Goal: Information Seeking & Learning: Understand process/instructions

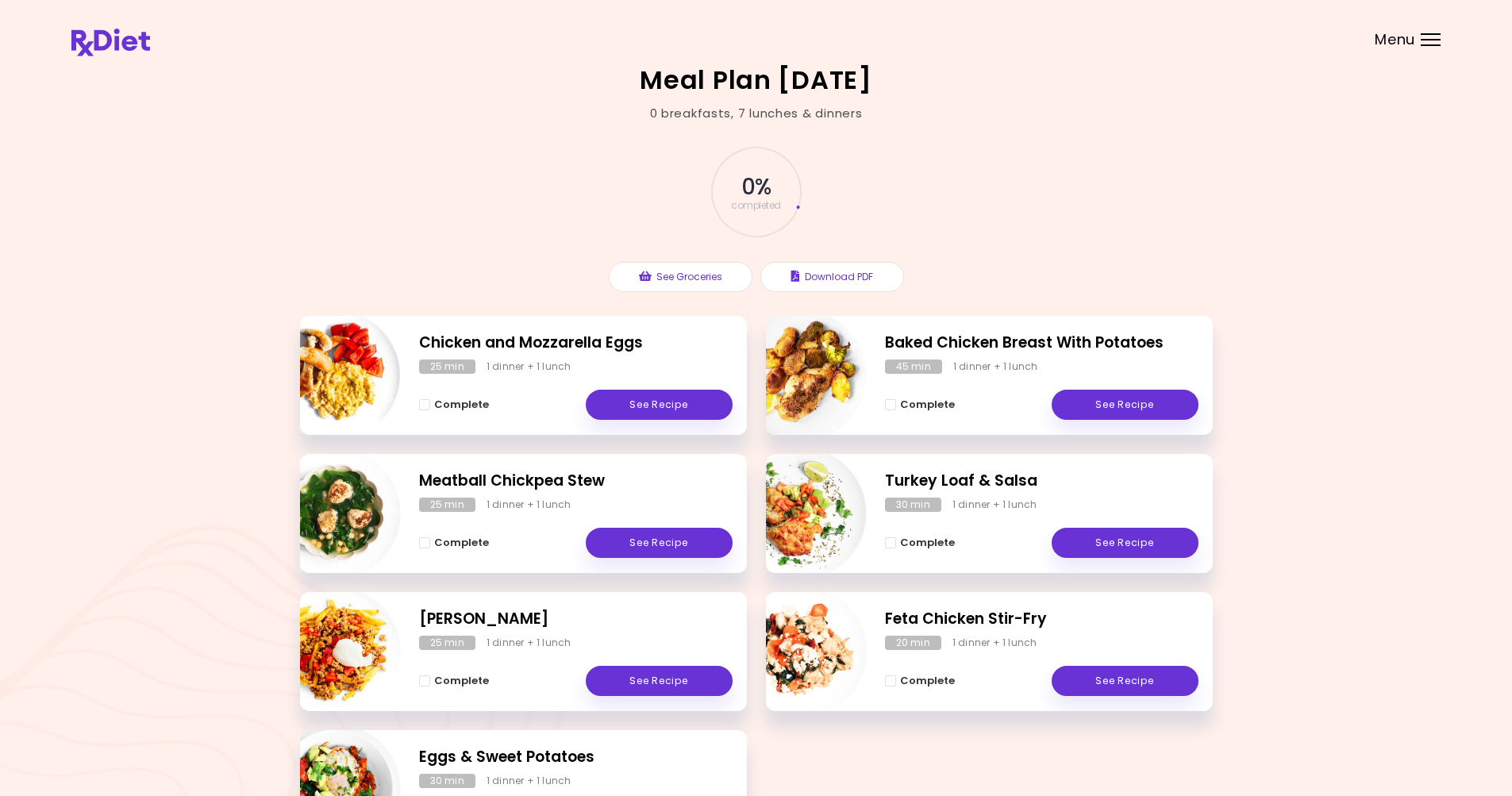
click at [1423, 37] on div "Menu" at bounding box center [1431, 39] width 20 height 13
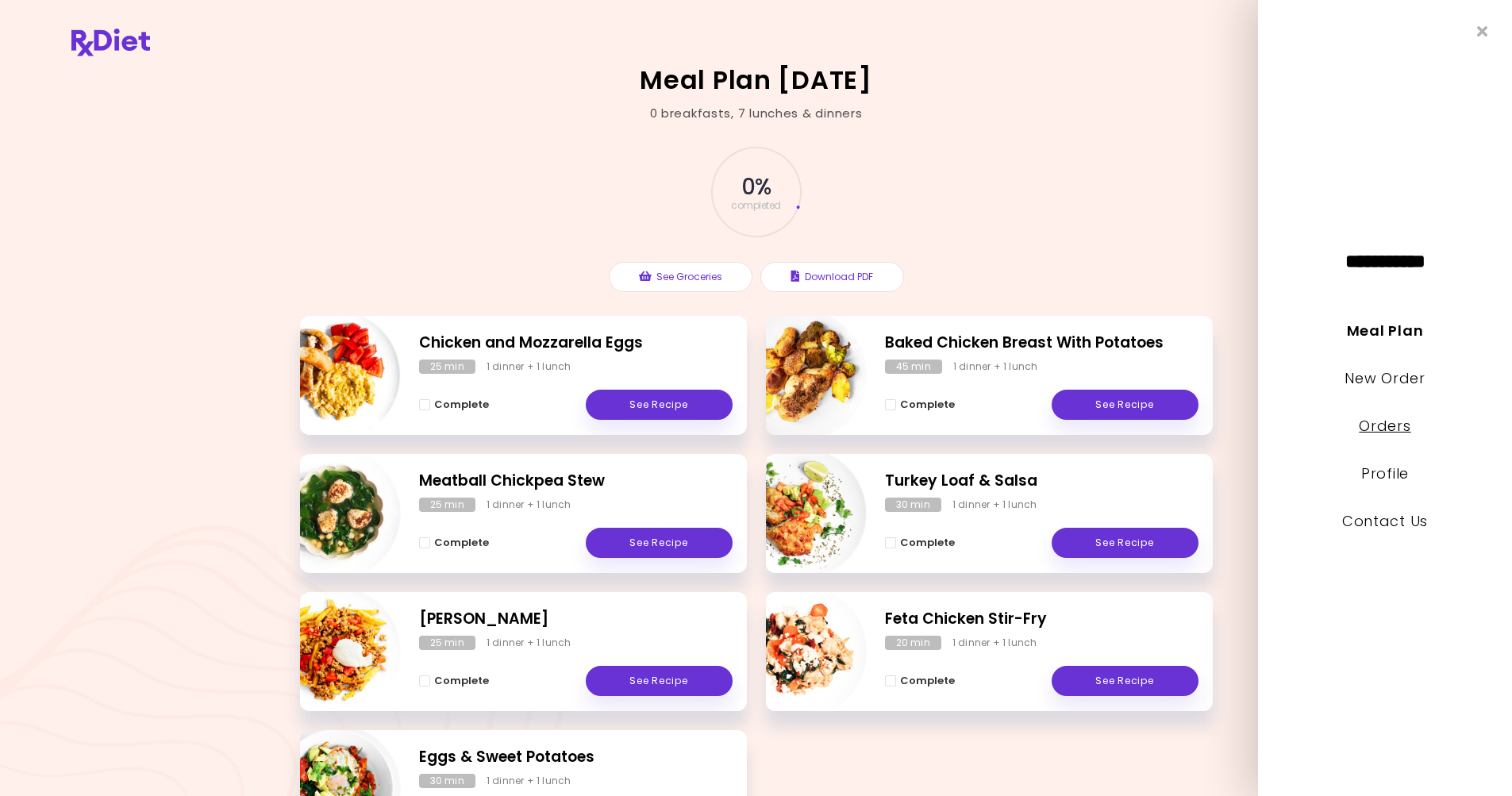
click at [1387, 428] on link "Orders" at bounding box center [1385, 426] width 52 height 20
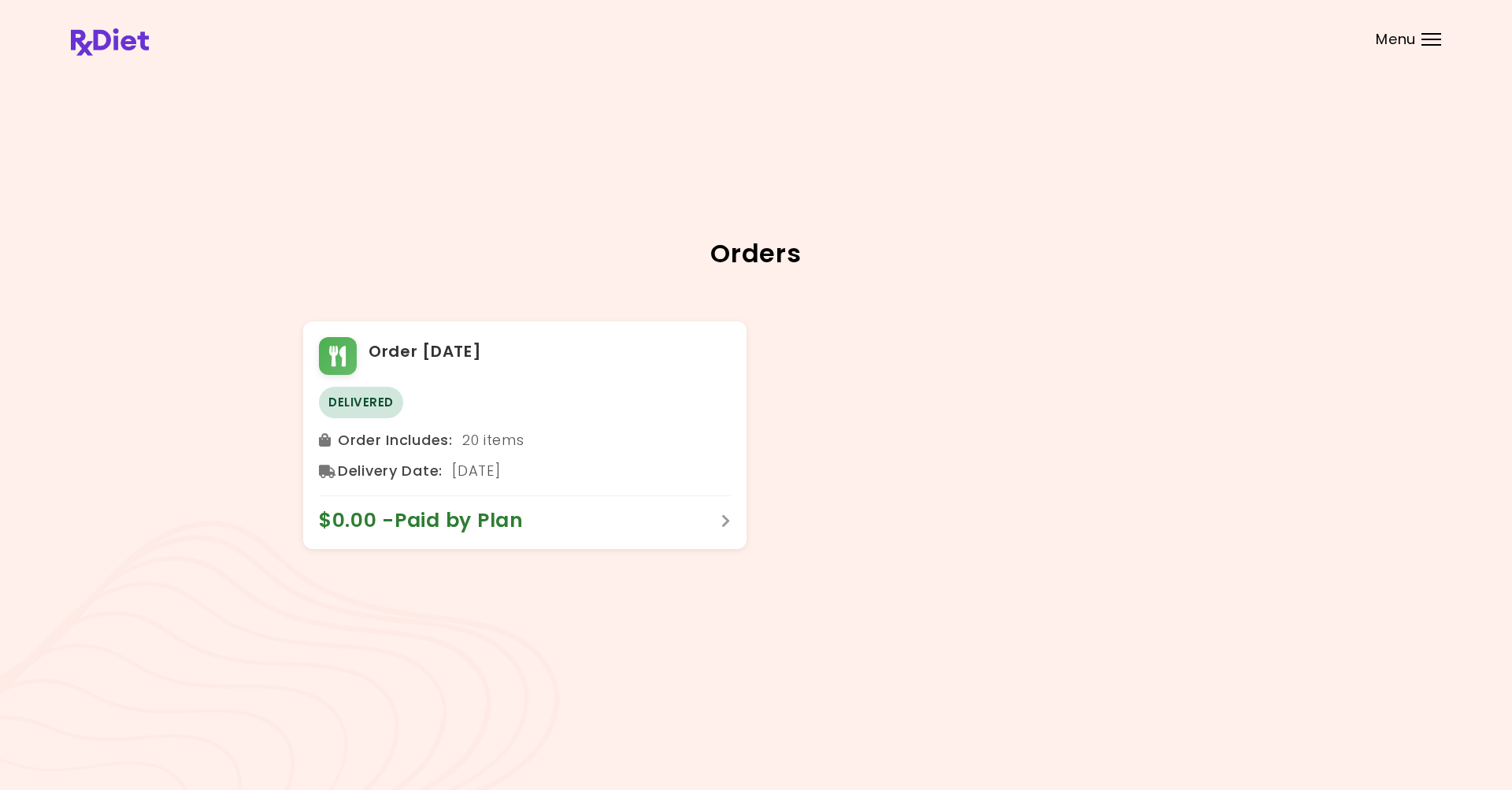
click at [1422, 39] on div at bounding box center [1431, 39] width 20 height 2
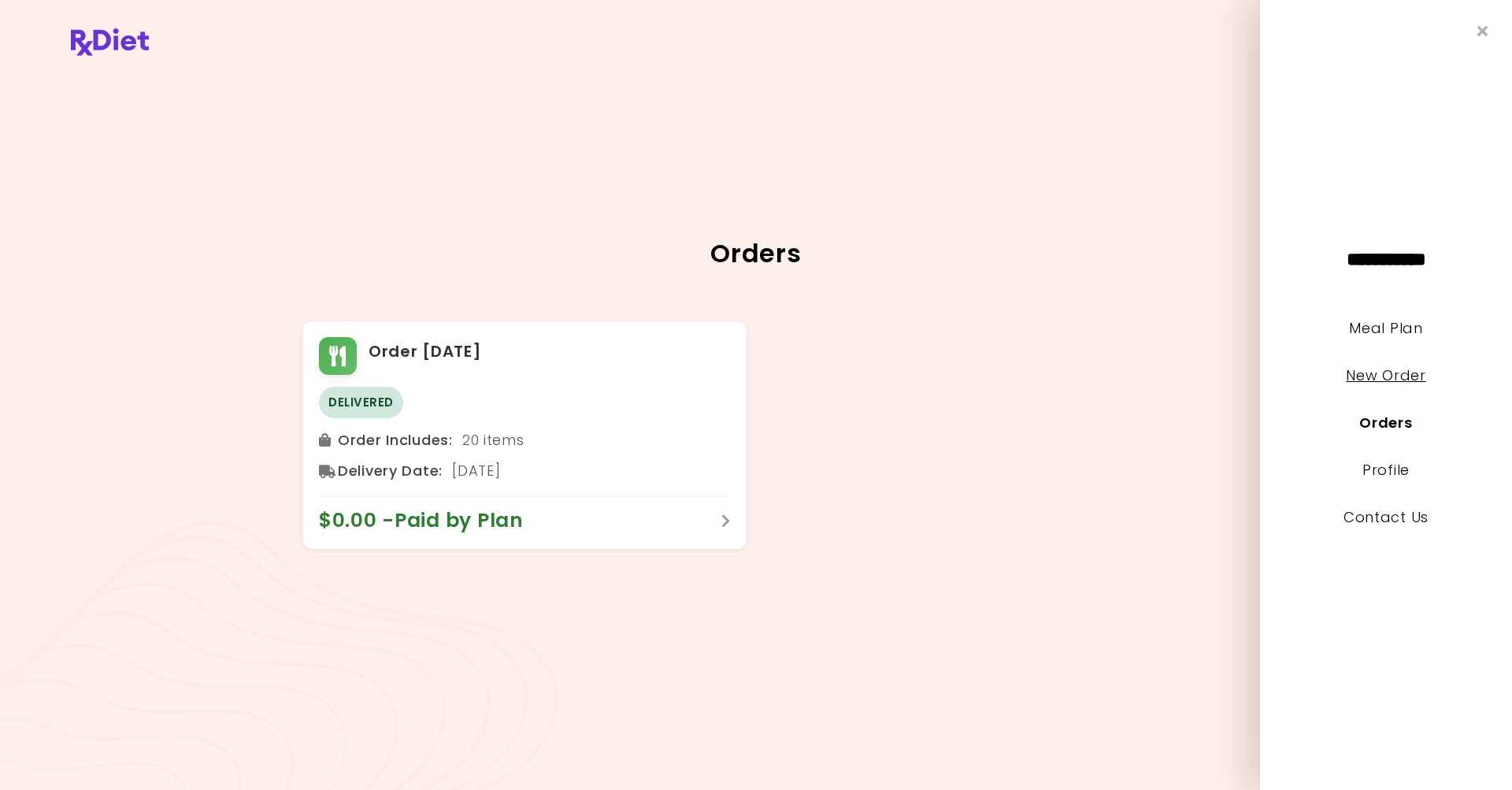
click at [1382, 375] on link "New Order" at bounding box center [1386, 375] width 80 height 20
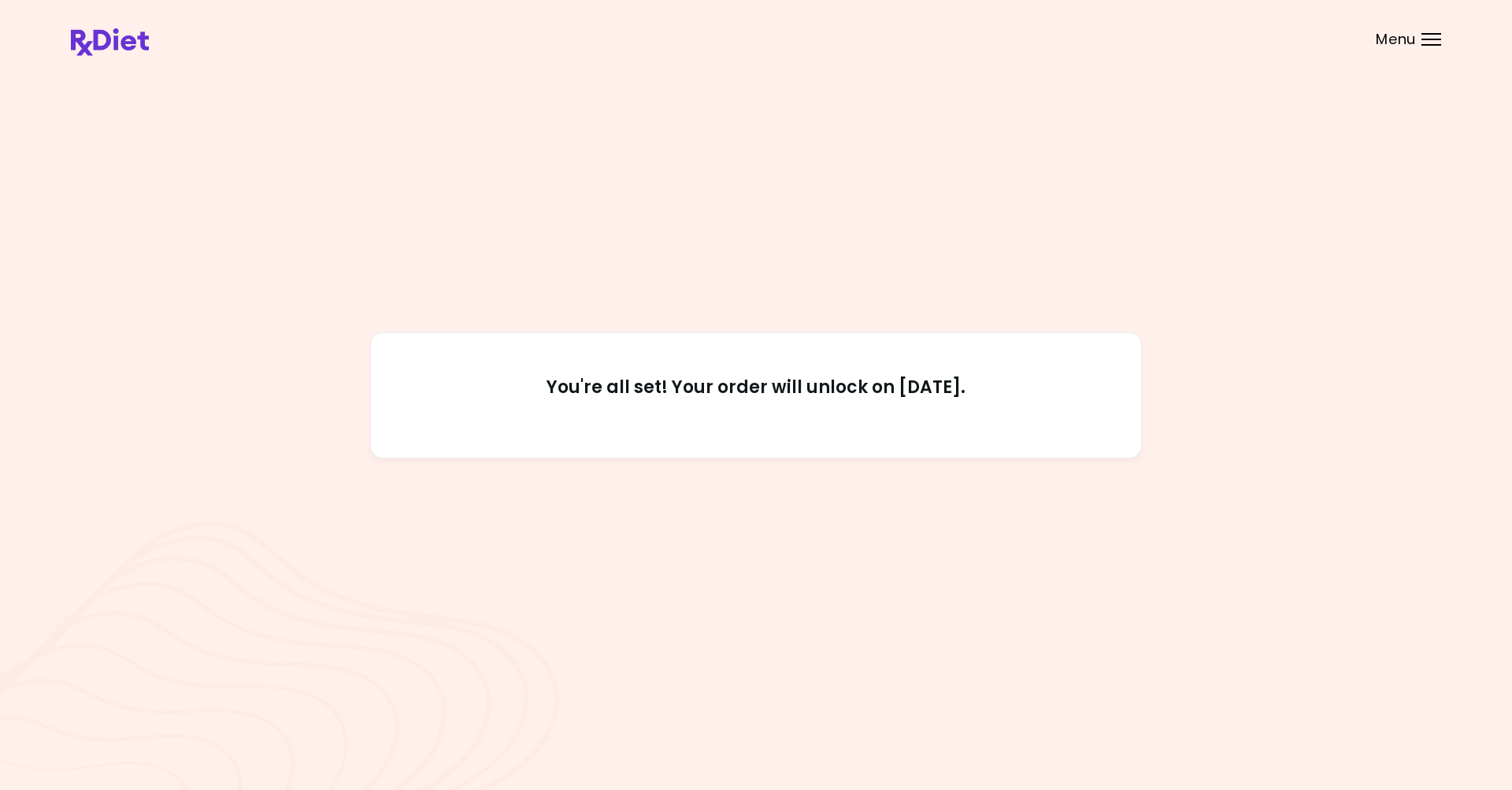
click at [1428, 35] on div "Menu" at bounding box center [1431, 39] width 20 height 12
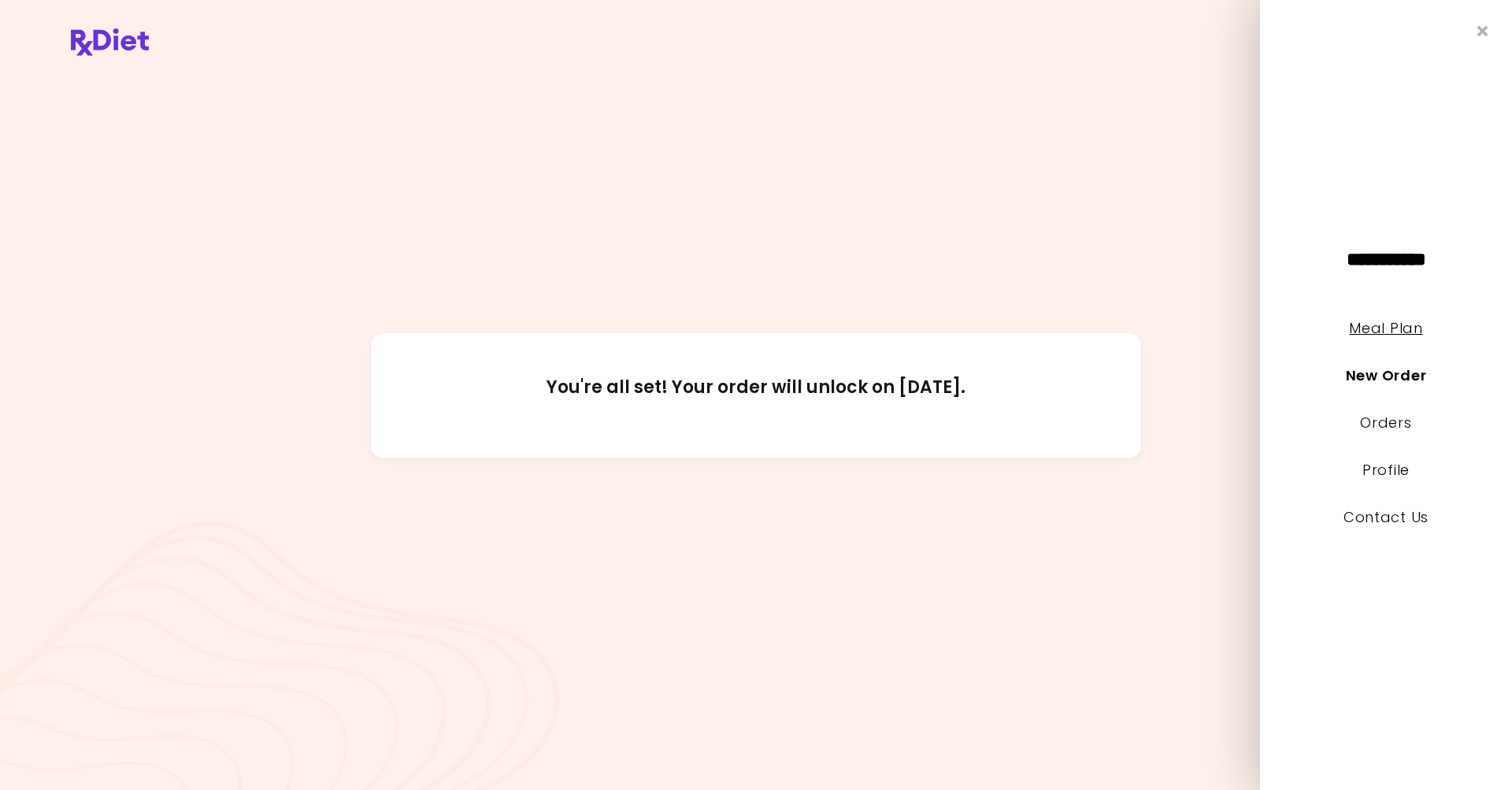
click at [1400, 326] on link "Meal Plan" at bounding box center [1386, 328] width 74 height 20
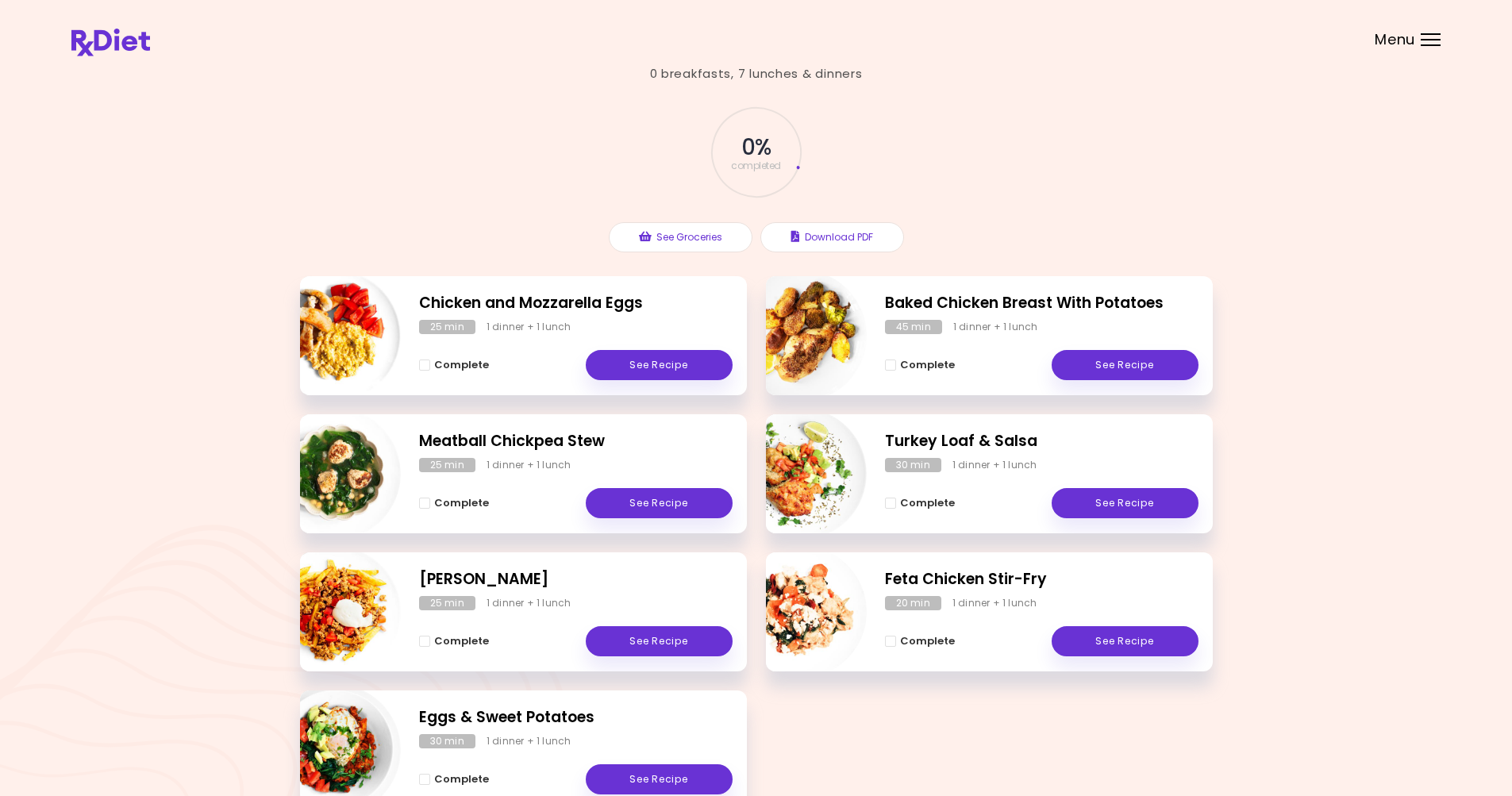
scroll to position [80, 0]
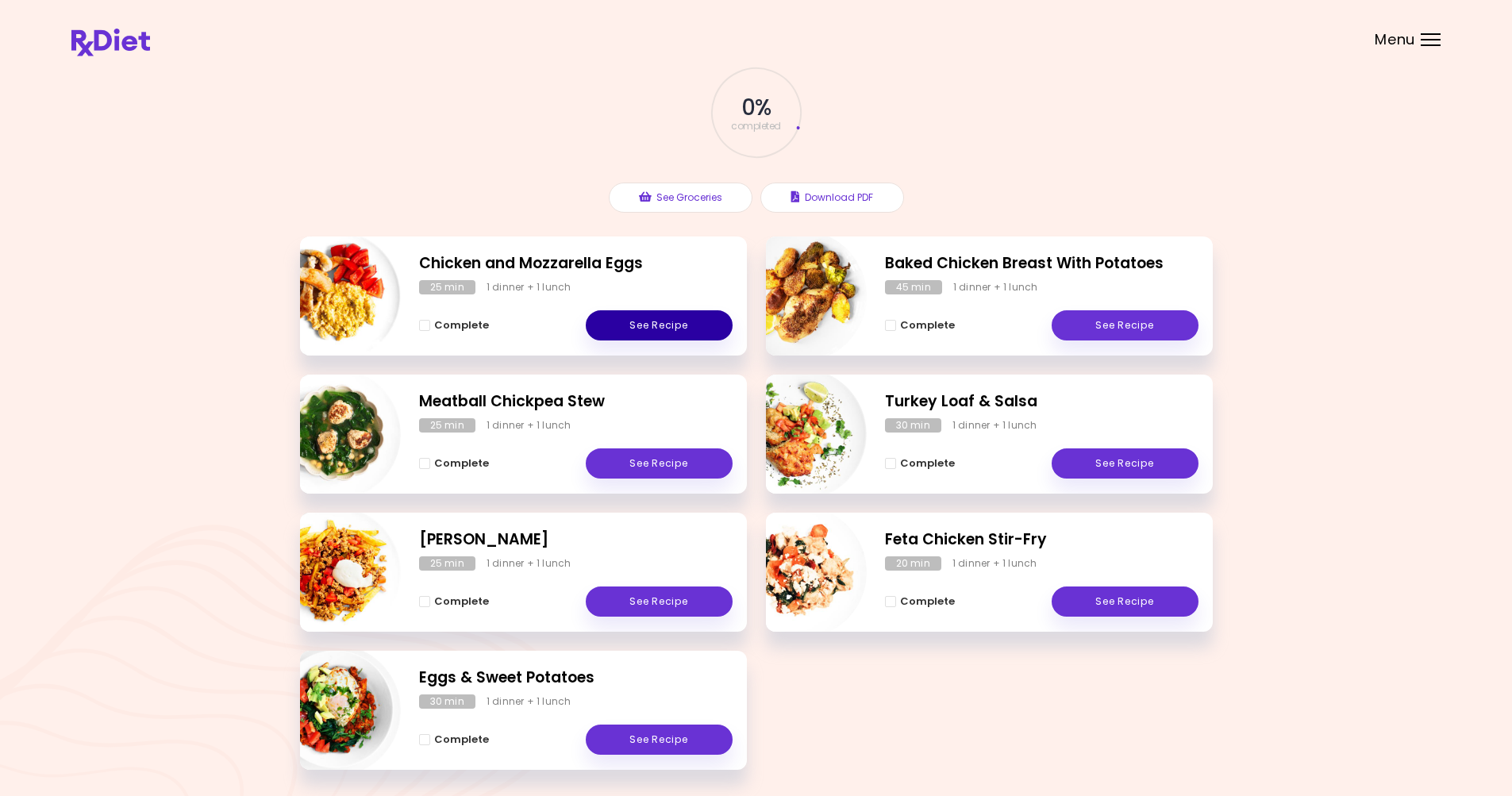
click at [644, 325] on link "See Recipe" at bounding box center [659, 326] width 147 height 30
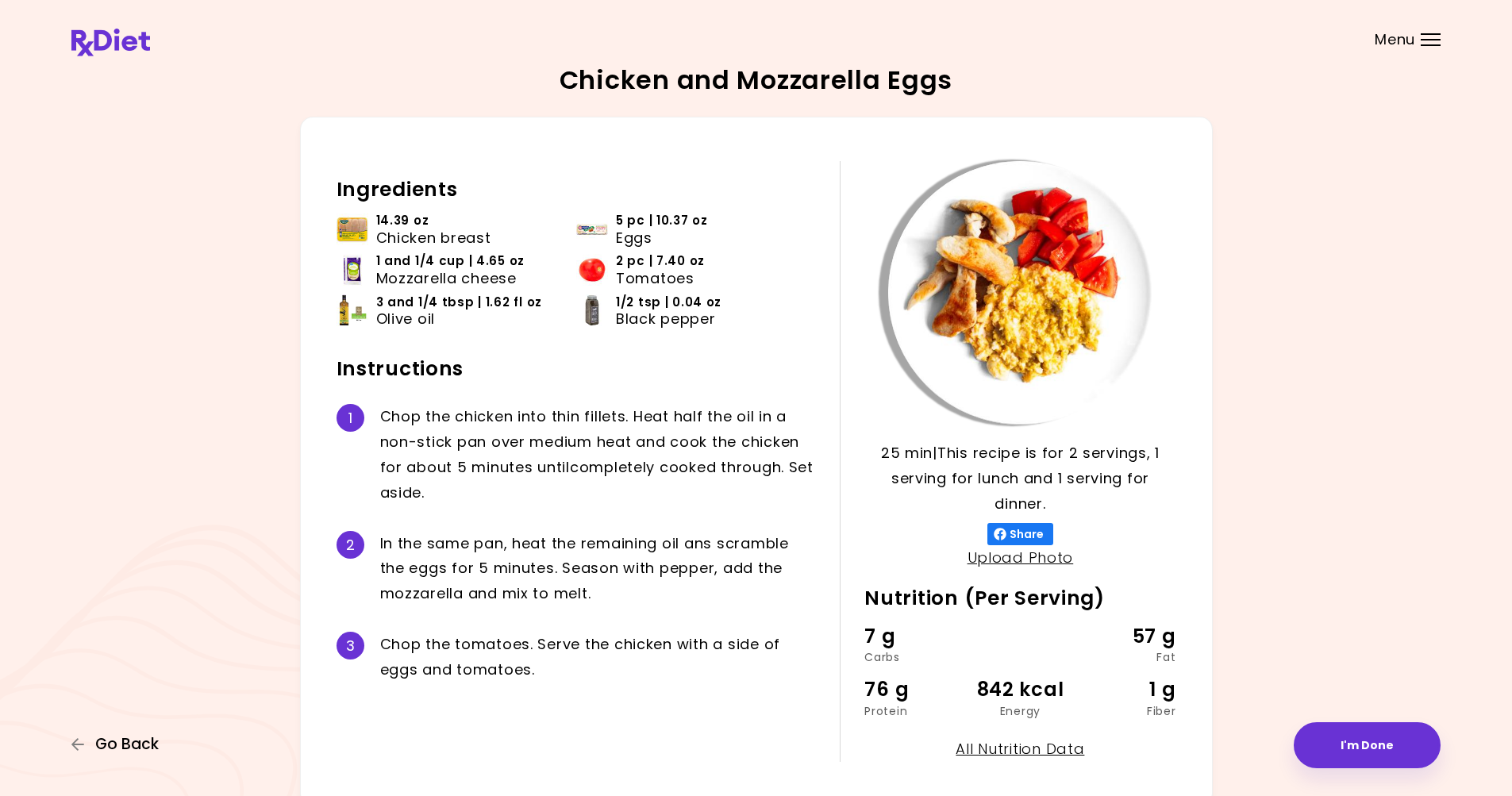
click at [102, 743] on span "Go Back" at bounding box center [127, 745] width 63 height 18
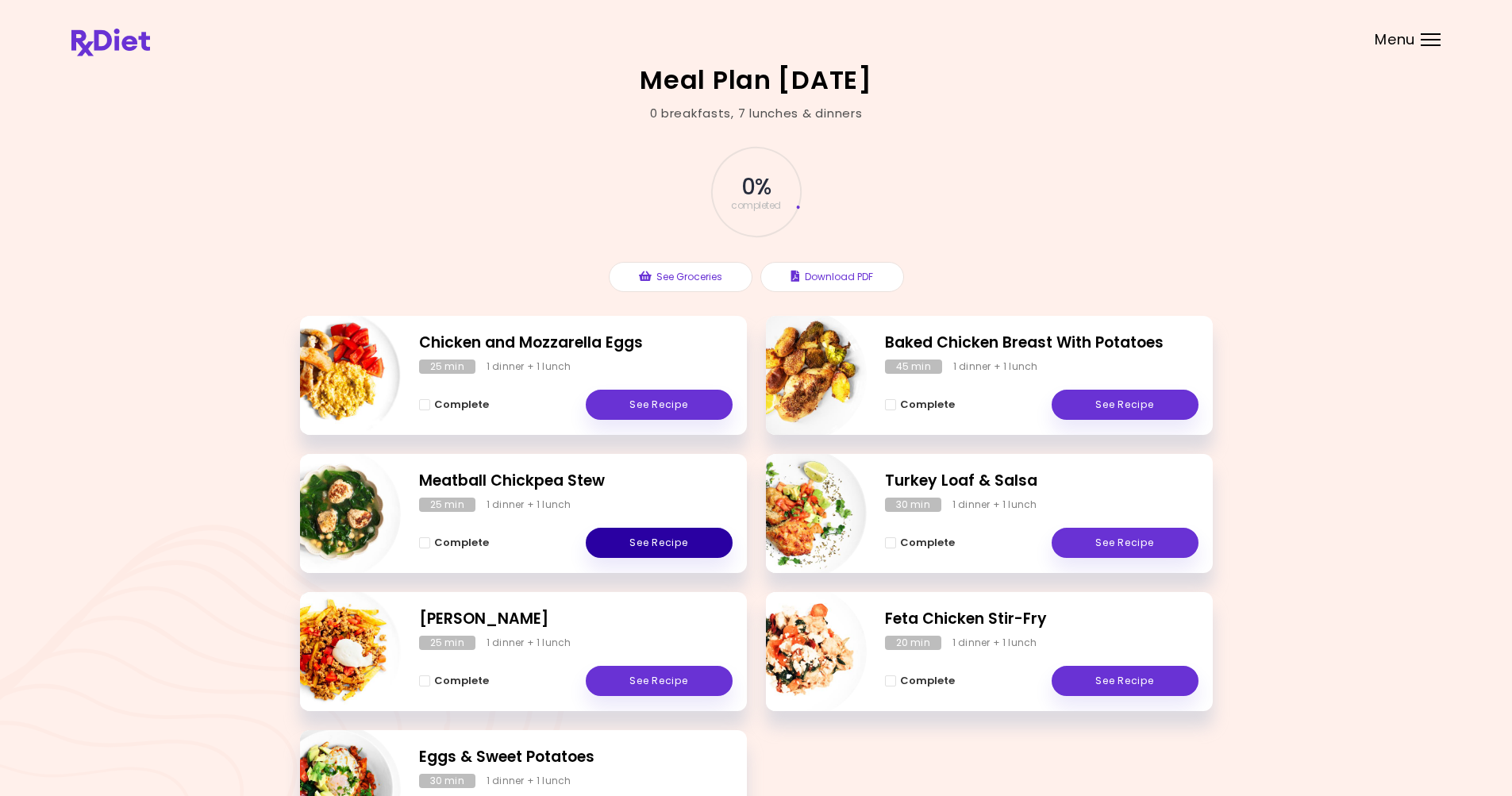
click at [646, 544] on link "See Recipe" at bounding box center [659, 543] width 147 height 30
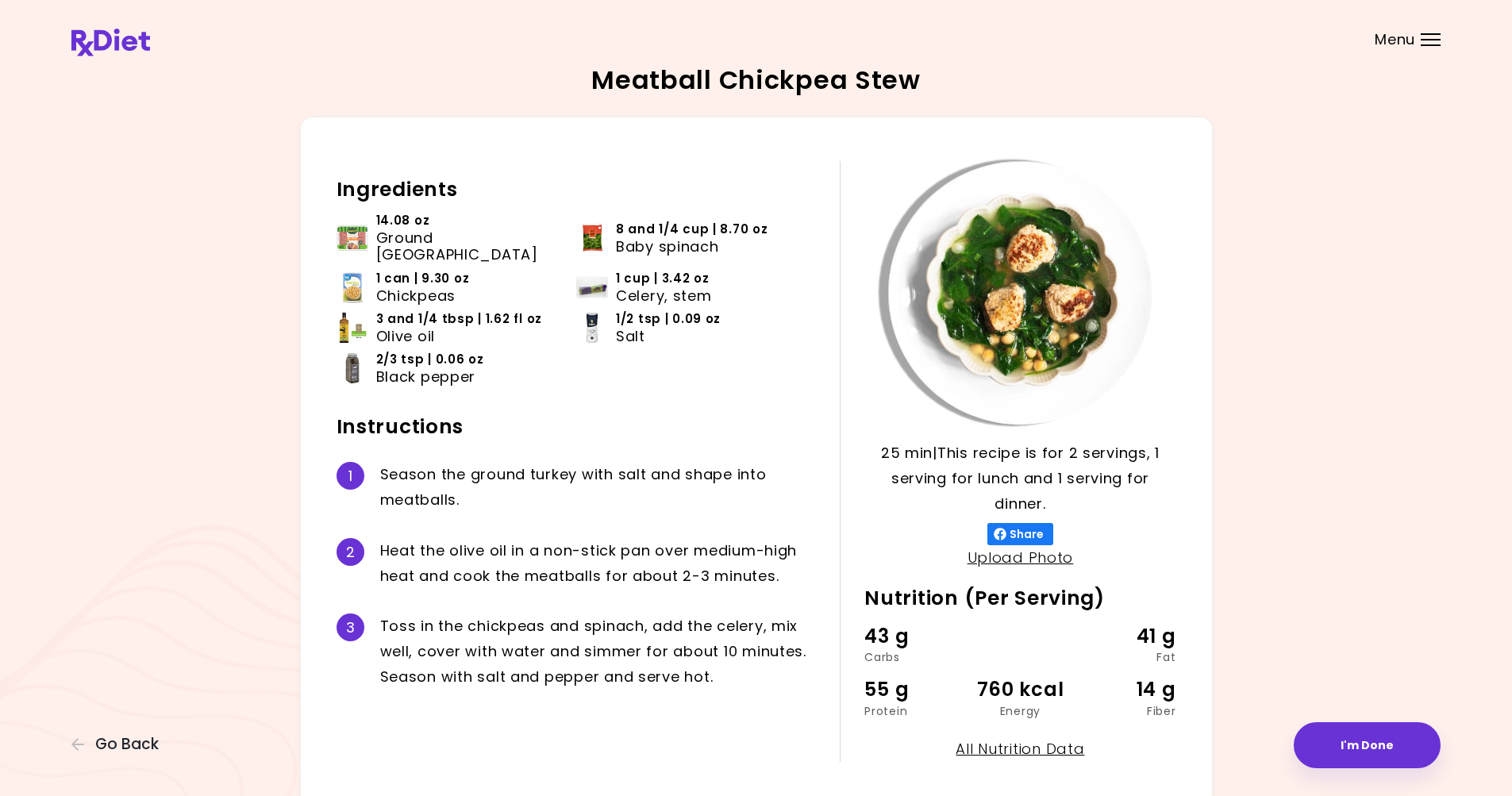
scroll to position [78, 0]
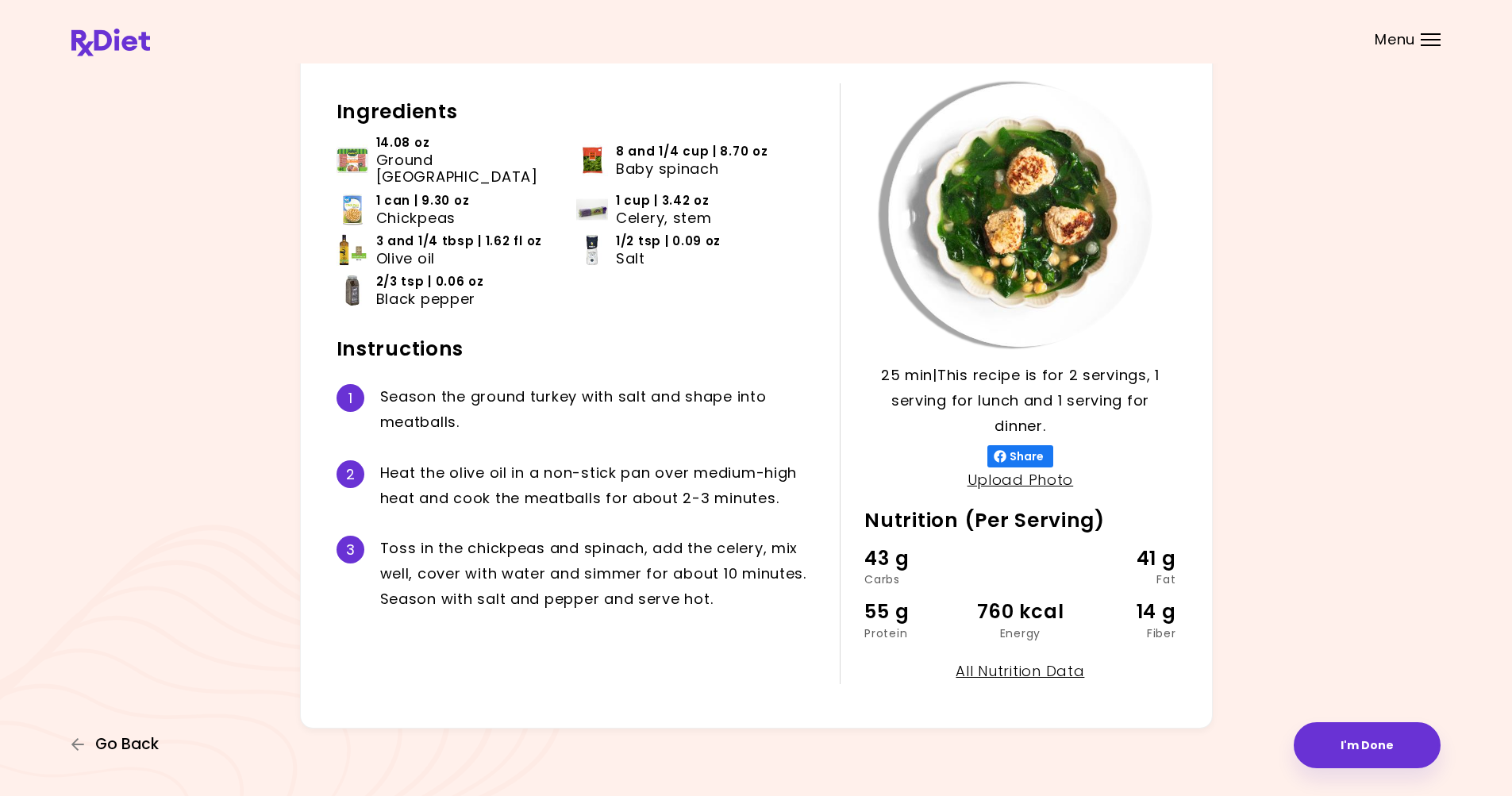
click at [114, 741] on span "Go Back" at bounding box center [127, 745] width 63 height 18
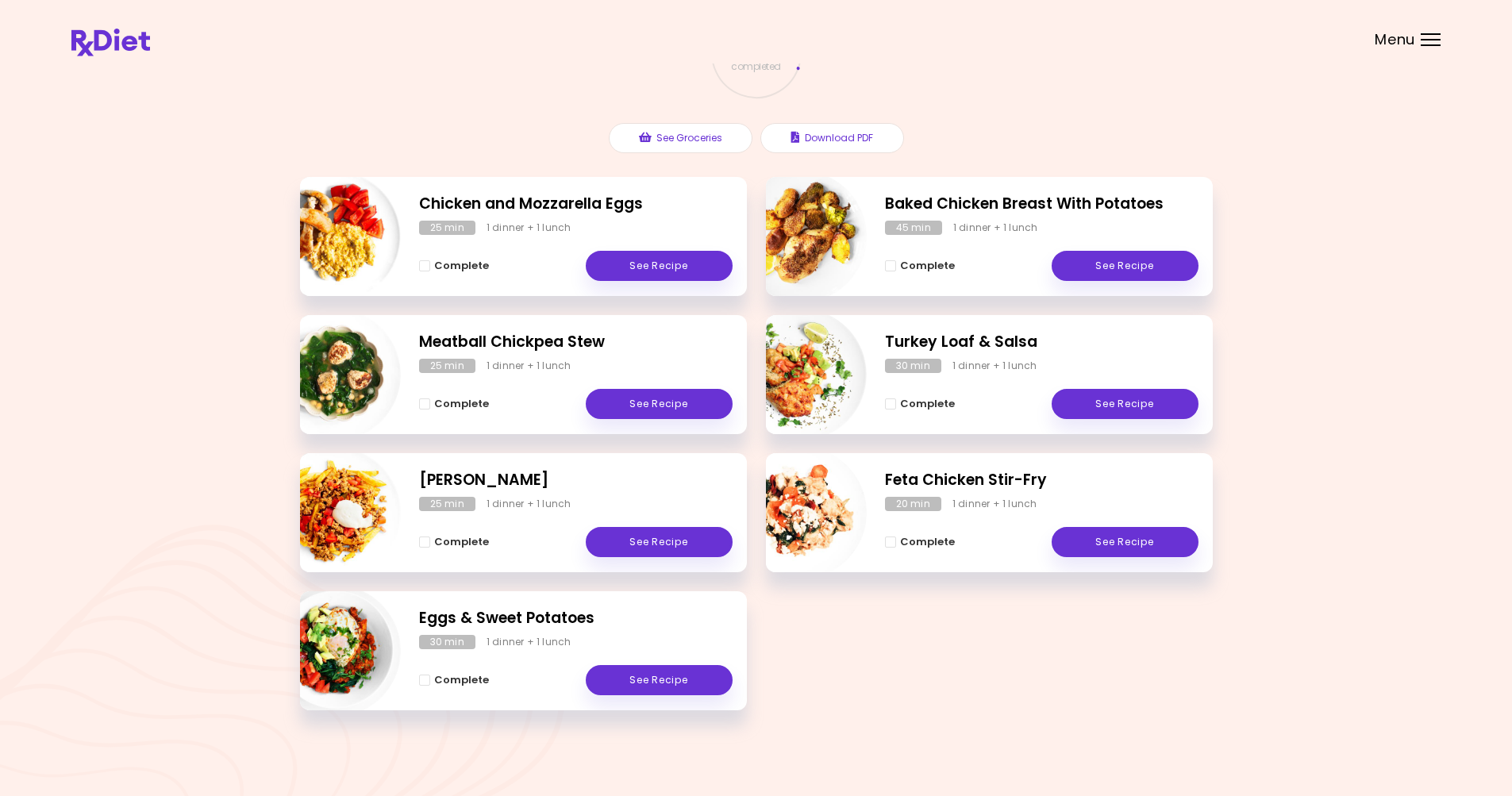
scroll to position [140, 0]
click at [637, 540] on link "See Recipe" at bounding box center [659, 542] width 147 height 30
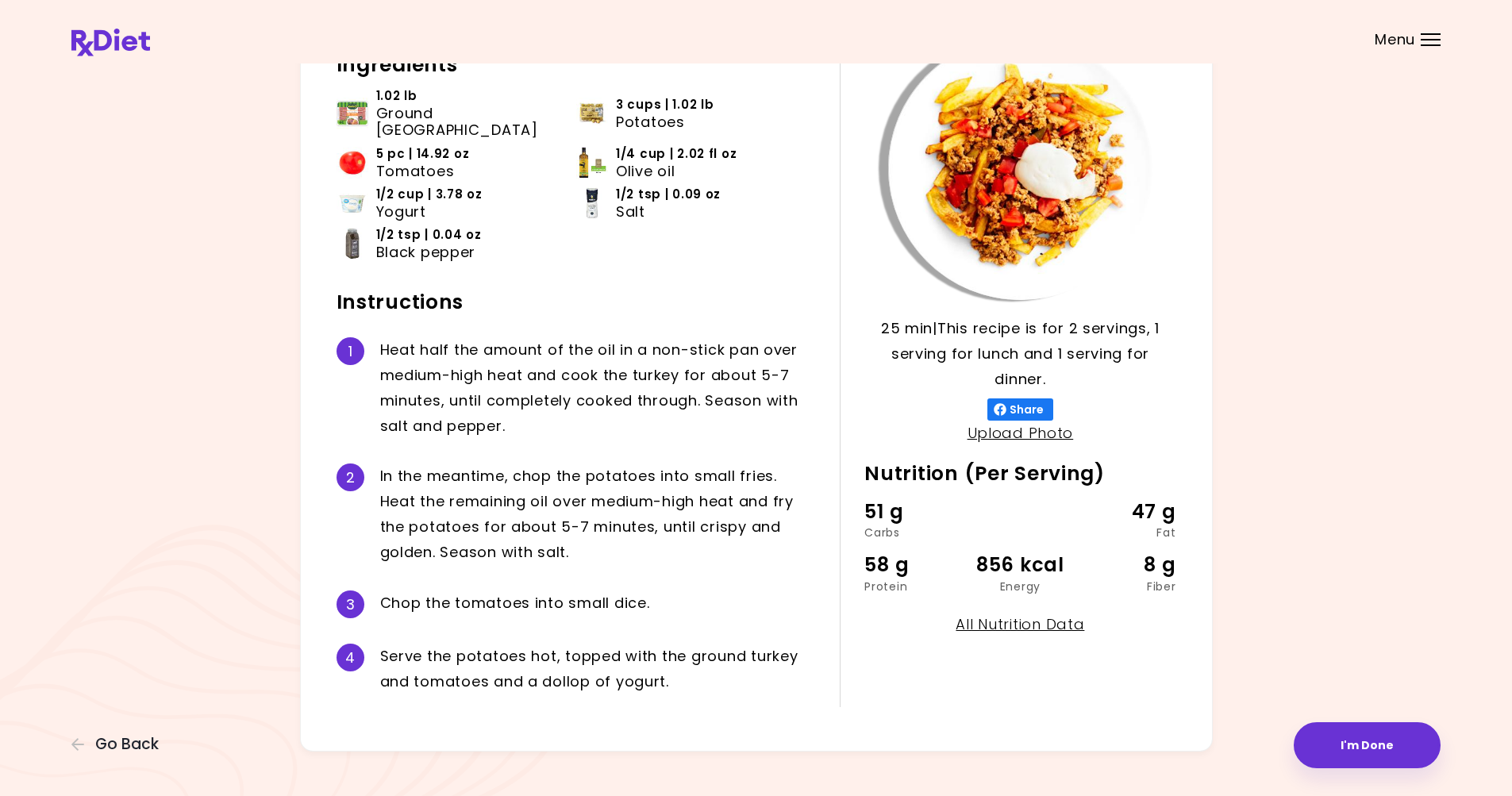
scroll to position [131, 0]
